Goal: Task Accomplishment & Management: Complete application form

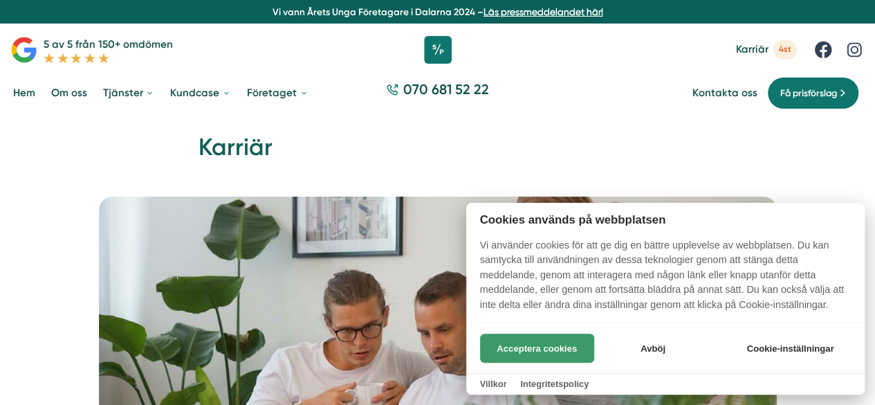
click at [521, 356] on button "Acceptera cookies" at bounding box center [537, 347] width 114 height 29
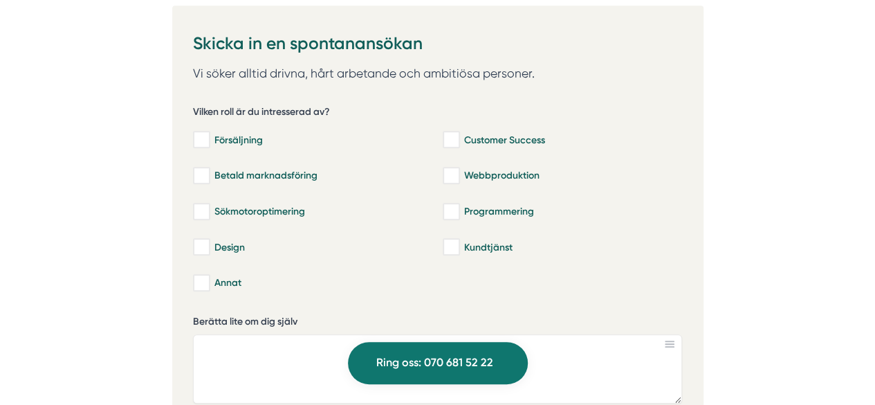
scroll to position [2992, 0]
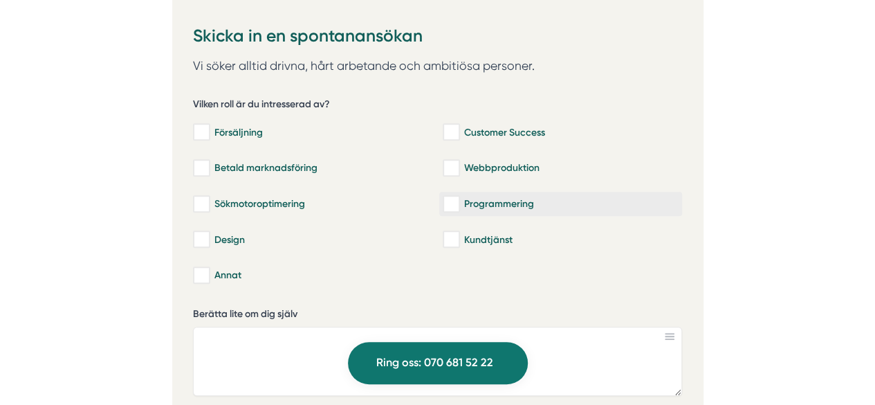
click at [513, 194] on label "Programmering" at bounding box center [560, 204] width 243 height 24
click at [459, 197] on input "Programmering" at bounding box center [451, 204] width 16 height 14
checkbox input "true"
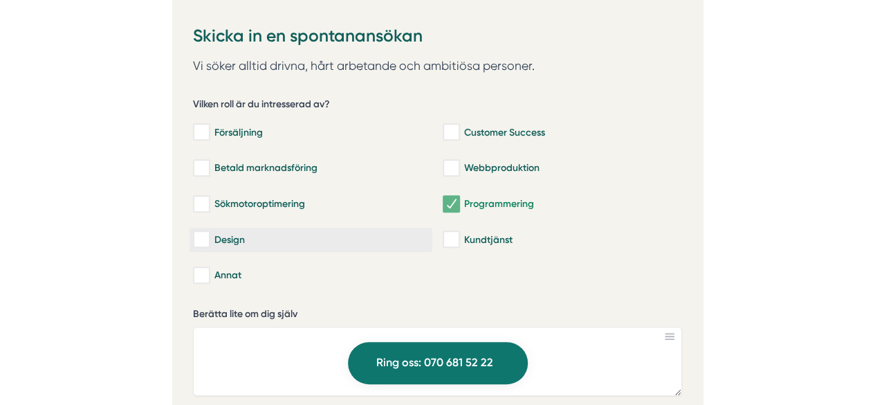
click at [198, 232] on input "Design" at bounding box center [201, 239] width 16 height 14
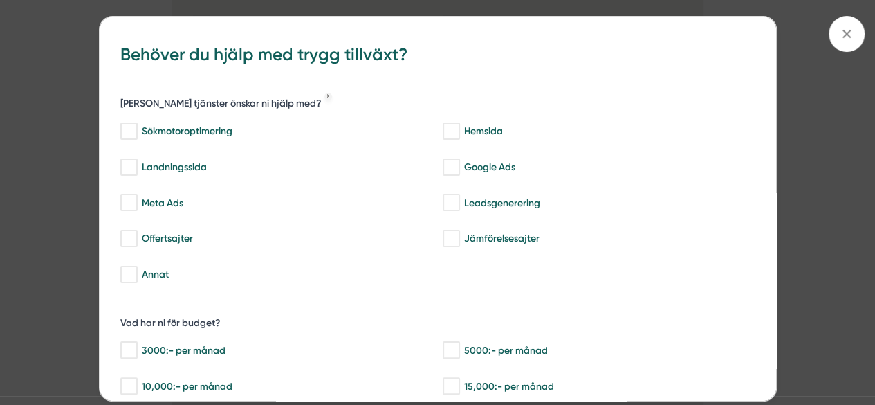
scroll to position [3166, 0]
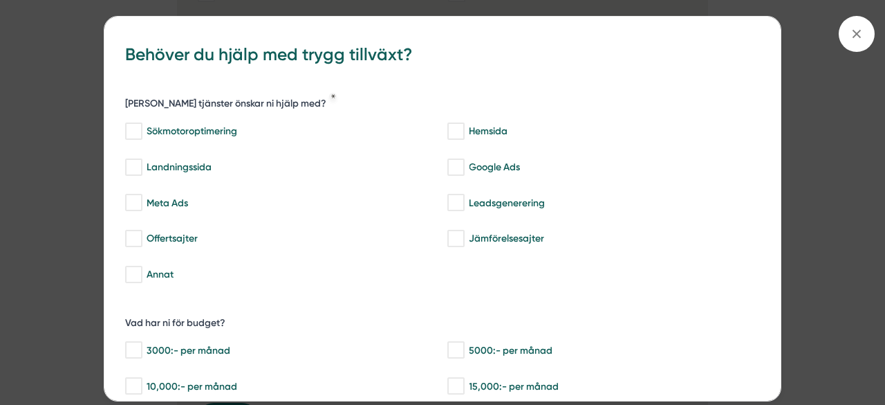
drag, startPoint x: 885, startPoint y: 211, endPoint x: 885, endPoint y: 223, distance: 12.5
click at [874, 223] on html "Vi vann Årets Unga Företagare i Dalarna 2024 – Läs pressmeddelandet här! 5 av 5…" at bounding box center [442, 51] width 885 height 6434
click at [852, 25] on span at bounding box center [857, 34] width 36 height 36
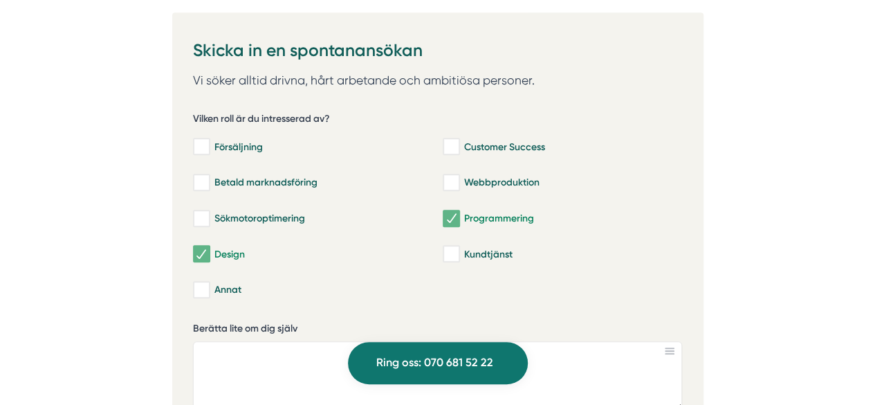
scroll to position [2985, 0]
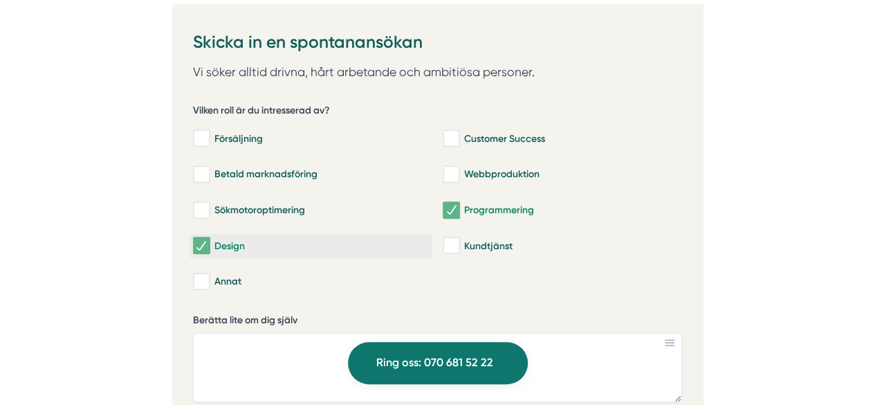
click at [198, 239] on input "Design" at bounding box center [201, 246] width 16 height 14
checkbox input "false"
click at [450, 167] on input "Webbproduktion" at bounding box center [451, 174] width 16 height 14
checkbox input "true"
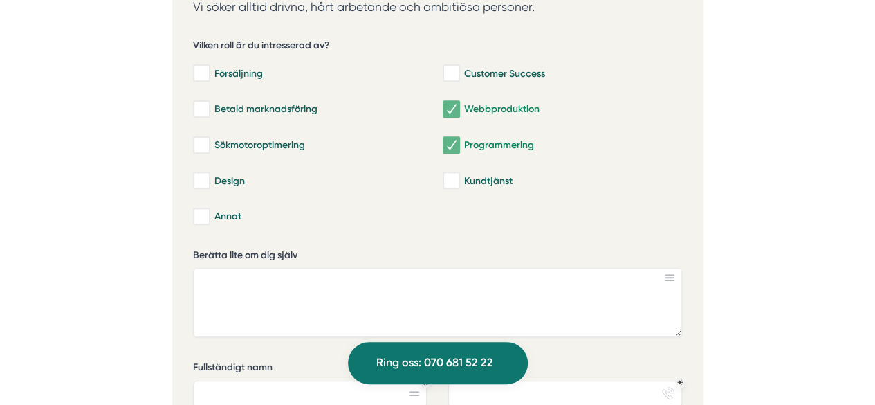
scroll to position [3096, 0]
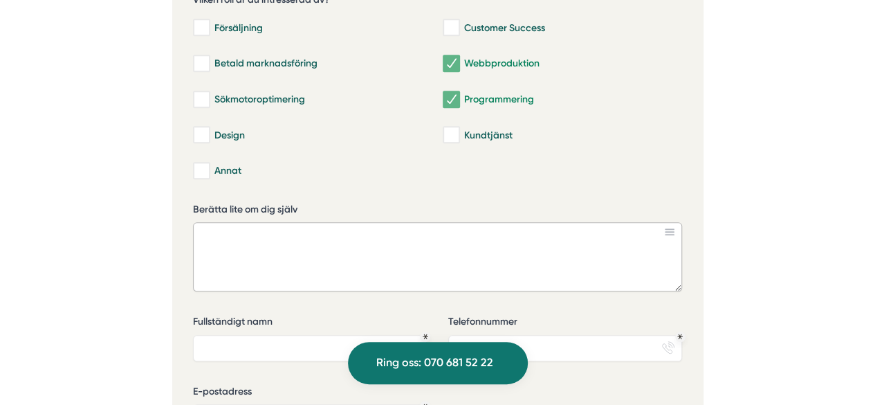
click at [468, 222] on textarea "Berätta lite om dig själv" at bounding box center [437, 256] width 489 height 69
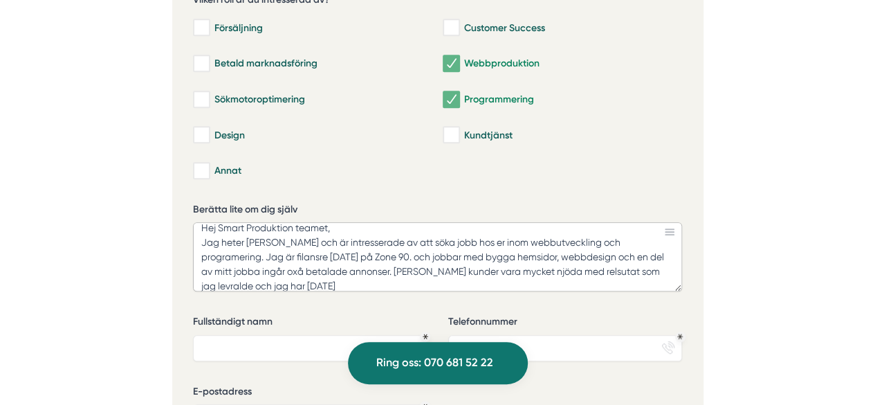
scroll to position [0, 0]
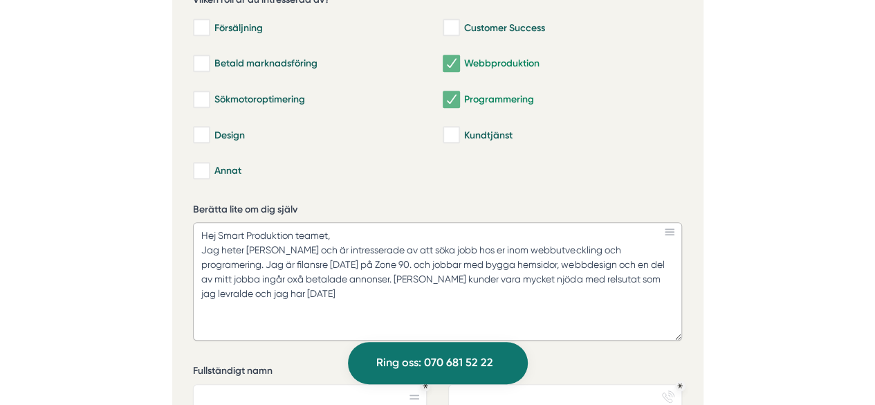
drag, startPoint x: 676, startPoint y: 266, endPoint x: 667, endPoint y: 316, distance: 50.7
click at [667, 316] on textarea "Hej Smart Produktion teamet, Jag heter Marah Knefaty och är intresserade av att…" at bounding box center [437, 281] width 489 height 118
type textarea "Hej Smart Produktion teamet, Jag heter Marah Knefaty och är intresserade av att…"
click at [355, 287] on textarea "Hej Smart Produktion teamet, Jag heter Marah Knefaty och är intresserade av att…" at bounding box center [437, 281] width 489 height 118
click at [546, 286] on textarea "Hej Smart Produktion teamet, Jag heter Marah Knefaty och är intresserade av att…" at bounding box center [437, 281] width 489 height 118
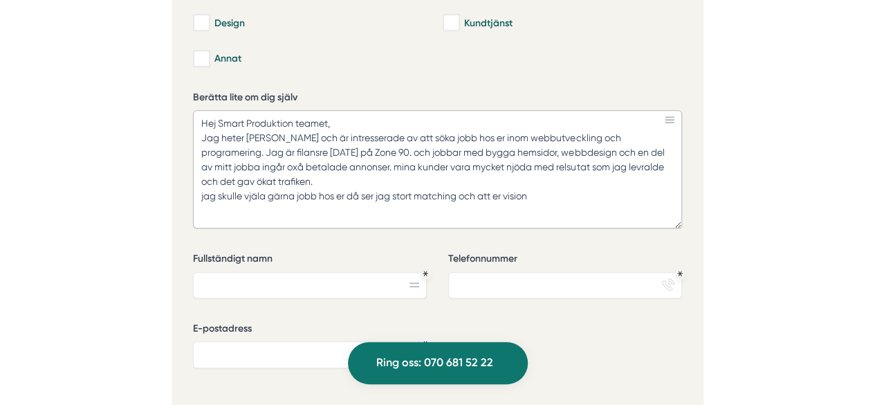
scroll to position [3216, 0]
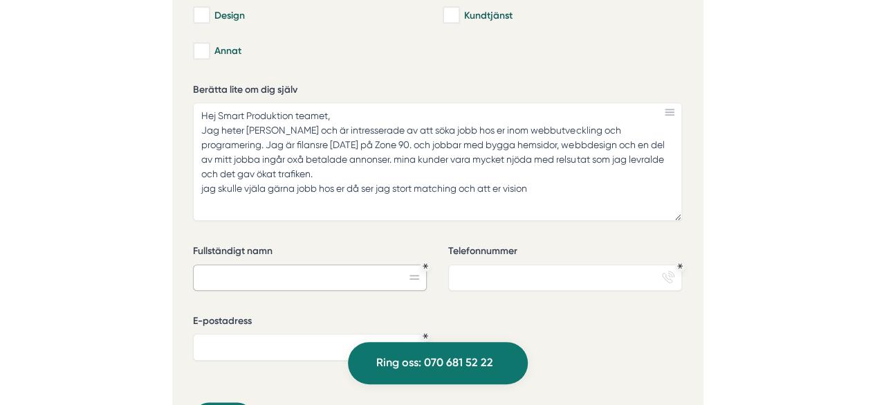
click at [361, 264] on input "Fullständigt namn" at bounding box center [310, 277] width 234 height 26
type input "Marah Knefaty"
type input "0765641612"
type input "Marahknyfaty@outlook.com"
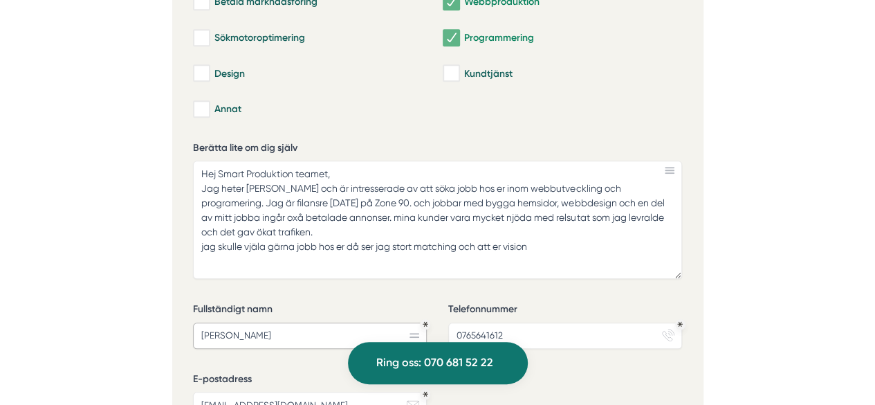
scroll to position [3135, 0]
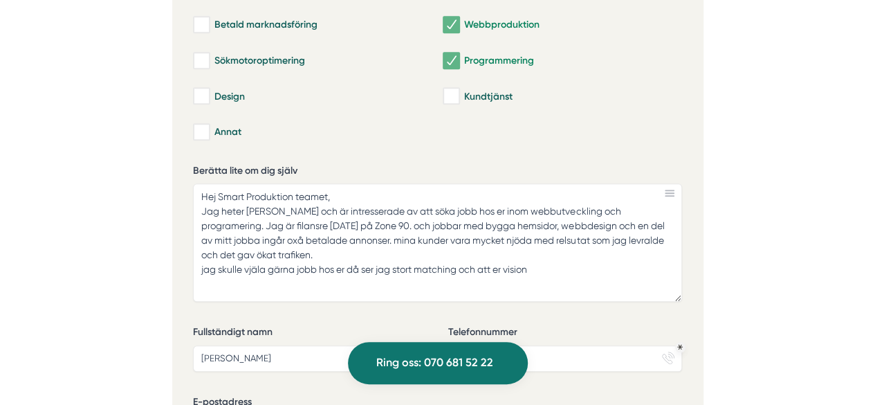
click at [674, 195] on rect at bounding box center [670, 195] width 10 height 1
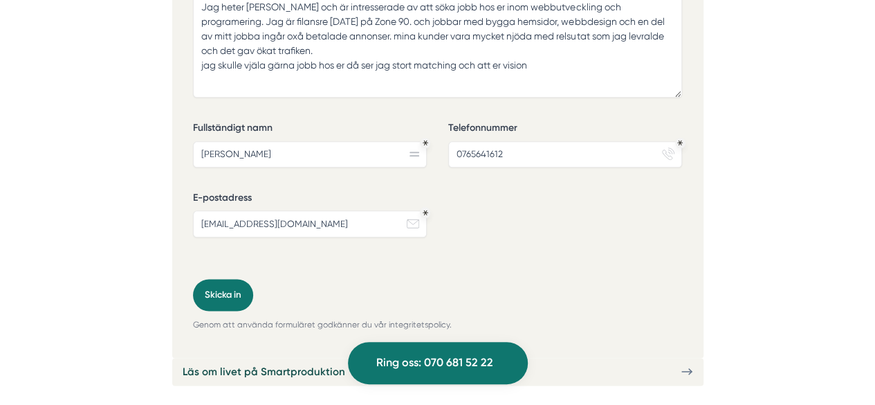
scroll to position [3331, 0]
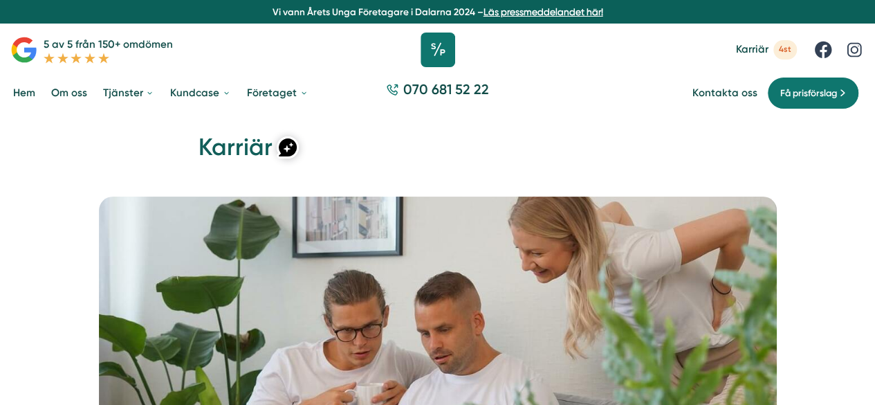
click at [445, 46] on icon at bounding box center [438, 50] width 35 height 35
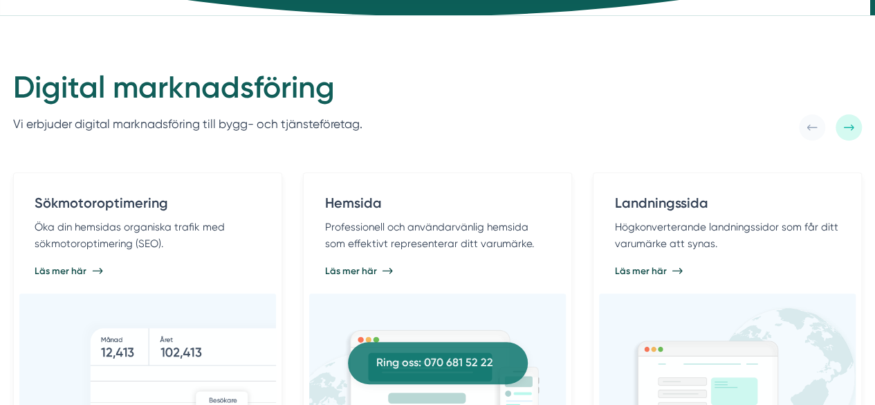
scroll to position [629, 0]
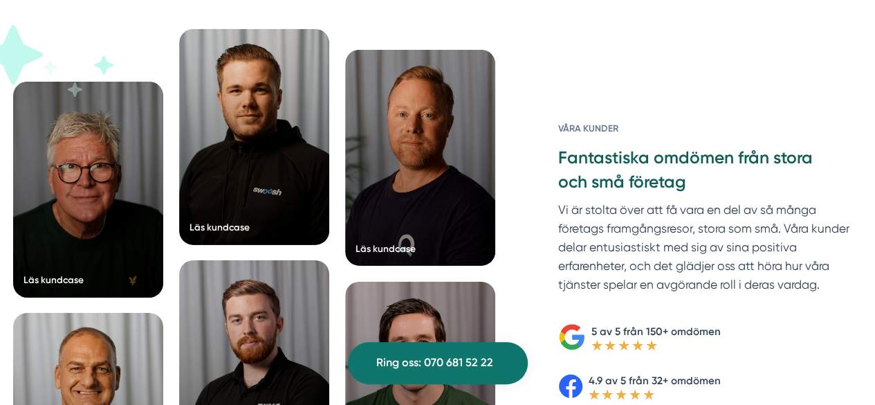
drag, startPoint x: 0, startPoint y: 0, endPoint x: 884, endPoint y: 199, distance: 906.0
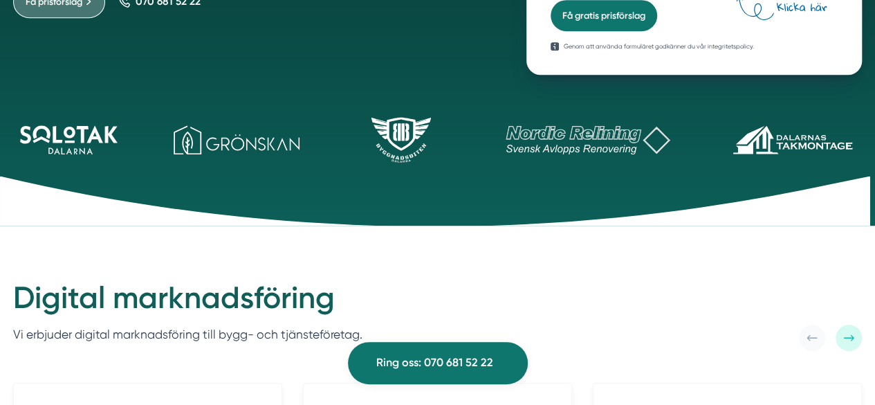
scroll to position [0, 0]
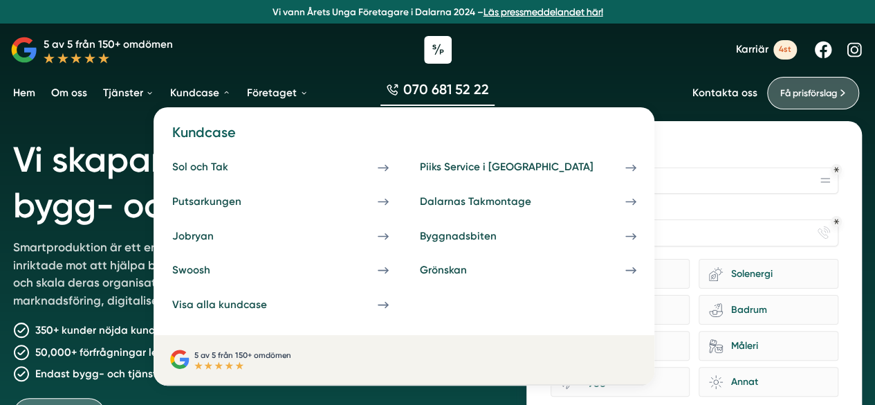
click at [201, 95] on link "Kundcase" at bounding box center [200, 93] width 66 height 35
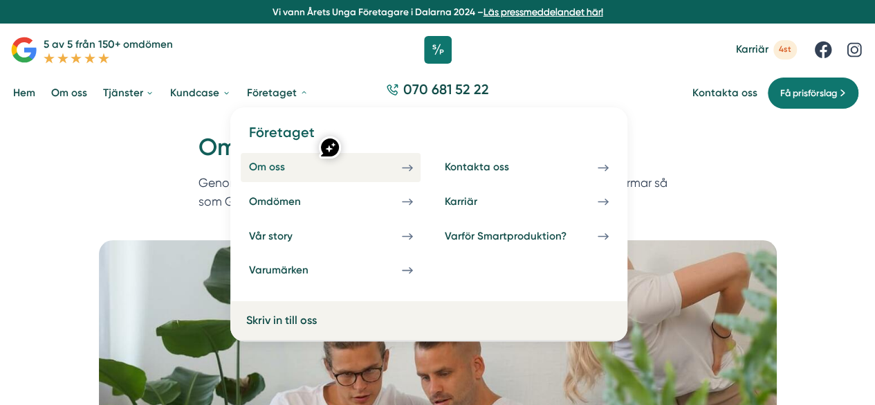
click at [260, 168] on div "Om oss" at bounding box center [282, 166] width 68 height 13
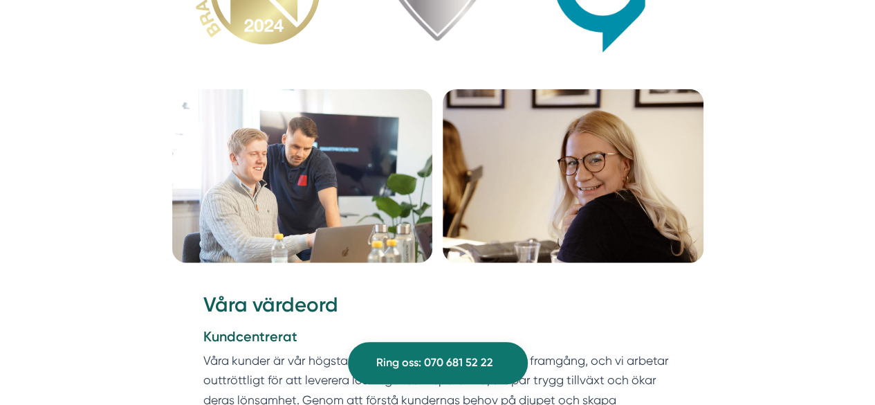
scroll to position [1659, 0]
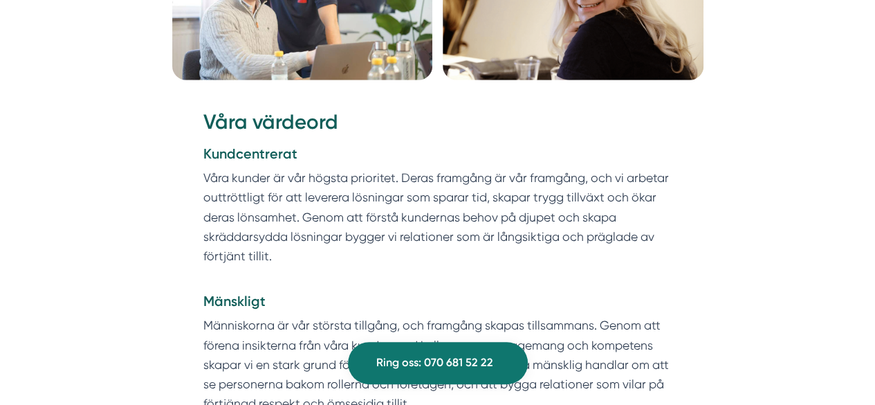
drag, startPoint x: 0, startPoint y: 0, endPoint x: 883, endPoint y: 171, distance: 899.0
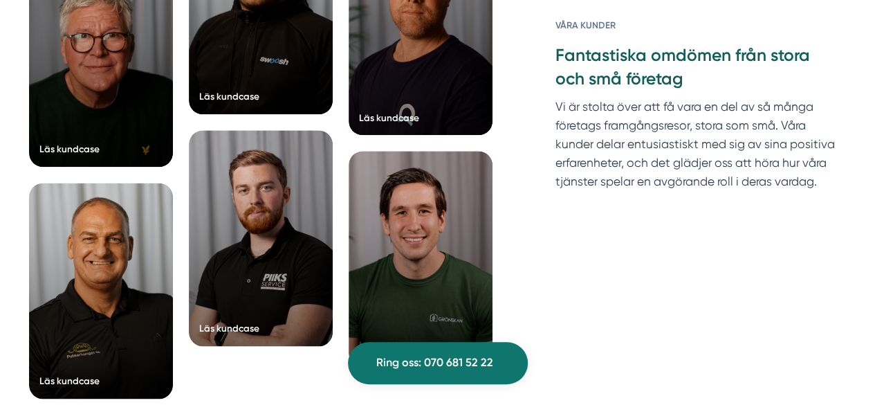
scroll to position [3419, 0]
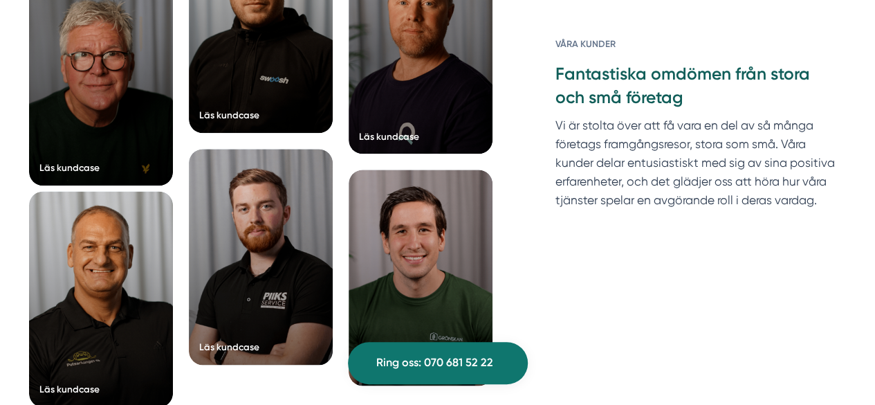
click at [77, 341] on div at bounding box center [101, 299] width 144 height 216
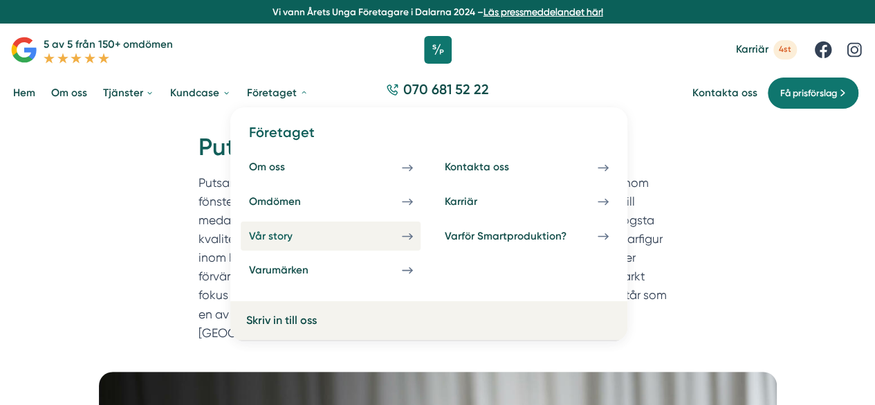
click at [321, 231] on link "Vår story" at bounding box center [331, 235] width 180 height 29
